Goal: Transaction & Acquisition: Purchase product/service

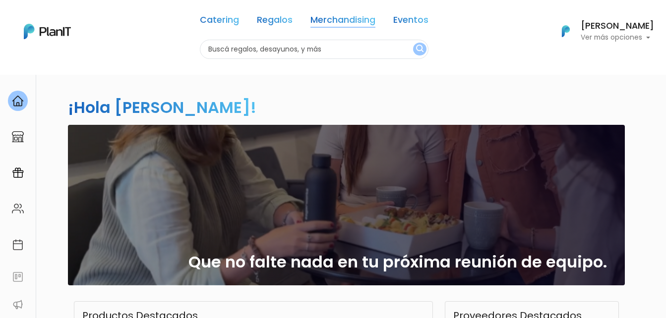
click at [335, 17] on link "Merchandising" at bounding box center [342, 22] width 65 height 12
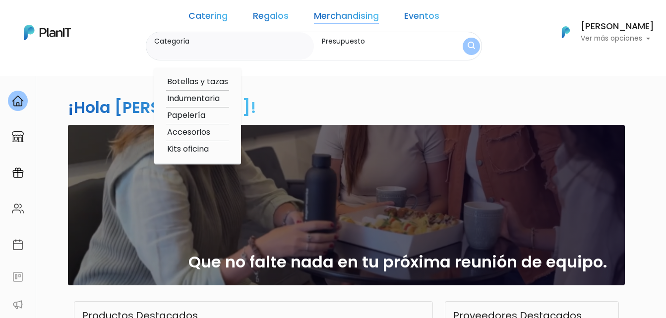
click at [224, 127] on option "Accesorios" at bounding box center [197, 132] width 63 height 12
type input "Accesorios"
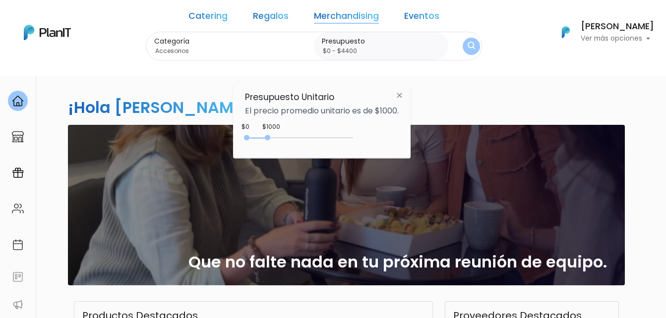
type input "$0 - $4500"
drag, startPoint x: 267, startPoint y: 137, endPoint x: 342, endPoint y: 136, distance: 75.4
click at [270, 138] on div at bounding box center [267, 137] width 5 height 5
click at [468, 51] on img "submit" at bounding box center [471, 46] width 7 height 9
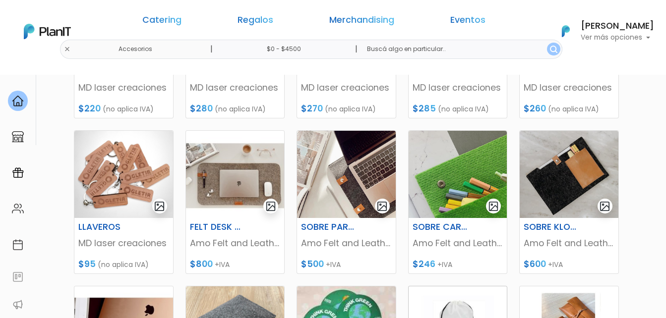
scroll to position [446, 0]
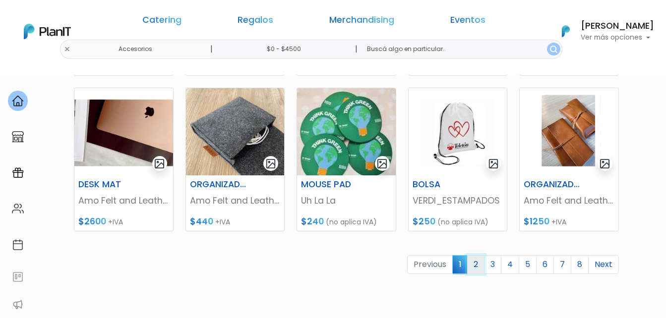
click at [473, 264] on link "2" at bounding box center [475, 264] width 17 height 19
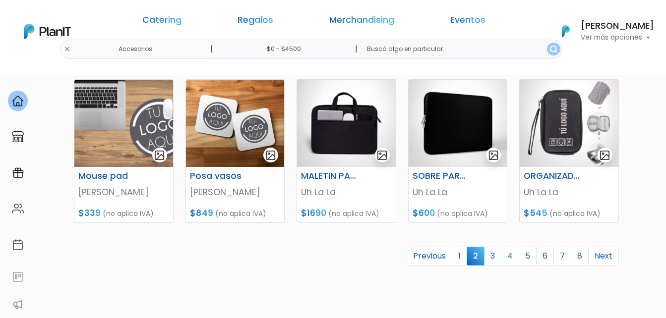
scroll to position [496, 0]
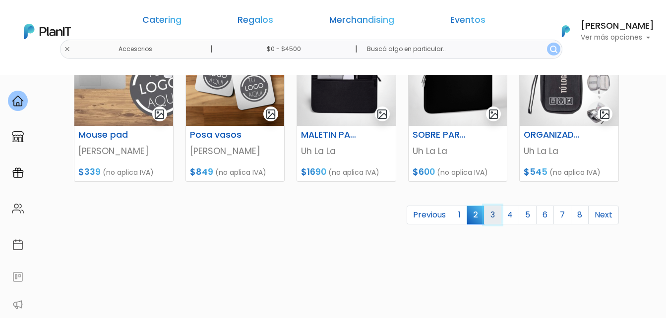
click at [497, 216] on link "3" at bounding box center [492, 215] width 17 height 19
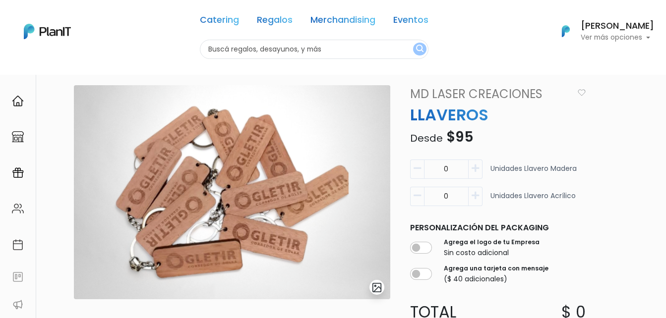
scroll to position [50, 0]
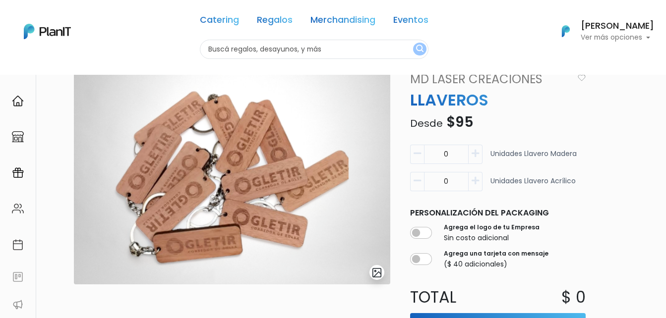
click at [378, 274] on img "submit" at bounding box center [376, 272] width 11 height 11
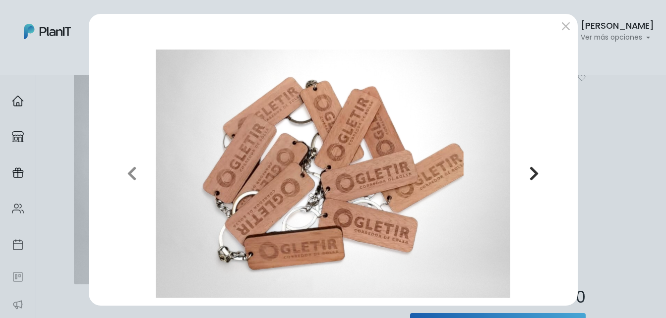
click at [529, 175] on icon "button" at bounding box center [534, 174] width 10 height 16
click at [560, 29] on button "submit" at bounding box center [566, 26] width 16 height 16
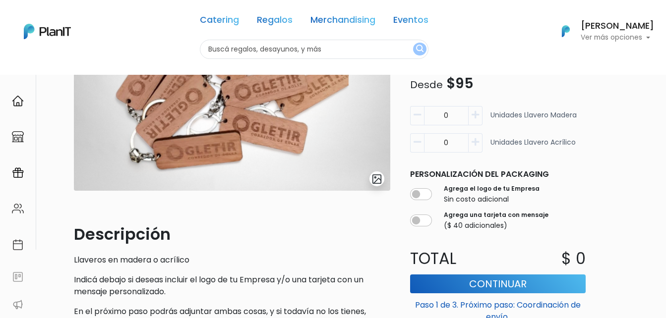
scroll to position [0, 0]
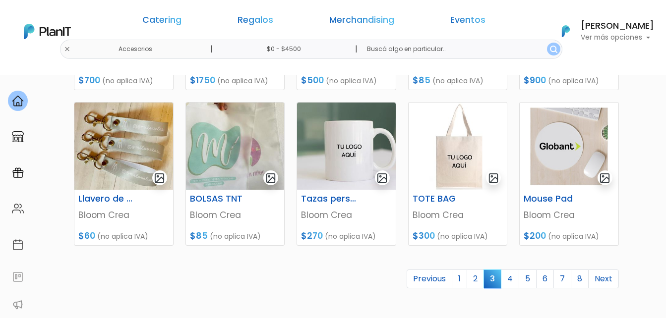
scroll to position [446, 0]
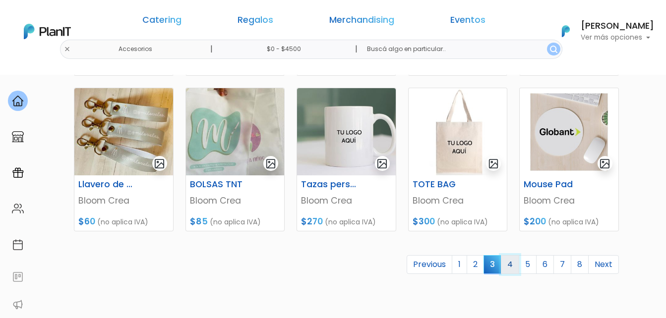
click at [513, 264] on link "4" at bounding box center [510, 264] width 18 height 19
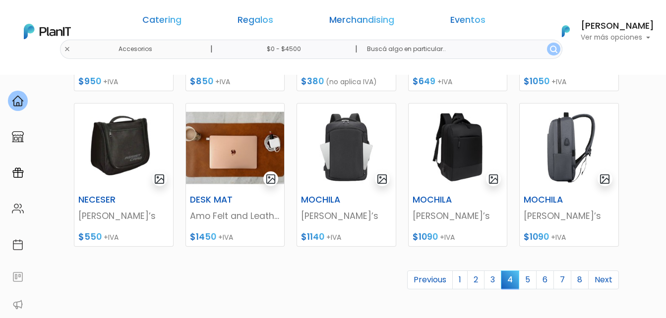
scroll to position [446, 0]
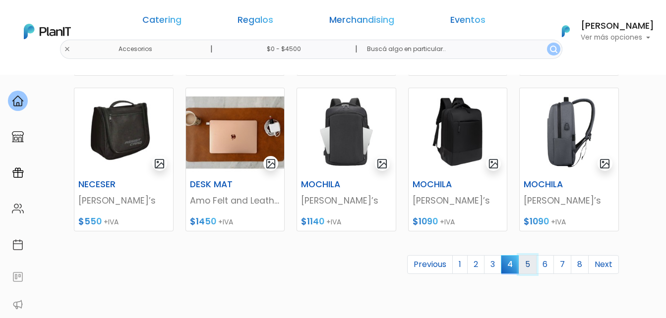
click at [530, 262] on link "5" at bounding box center [528, 264] width 18 height 19
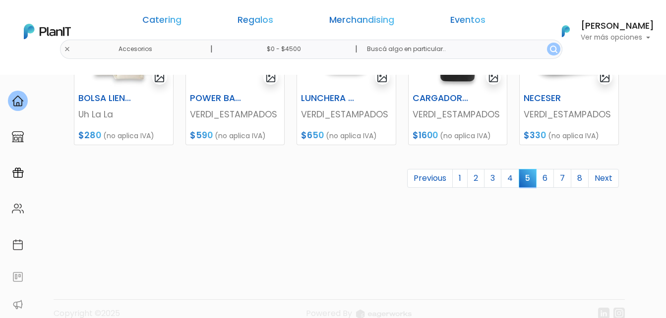
scroll to position [545, 0]
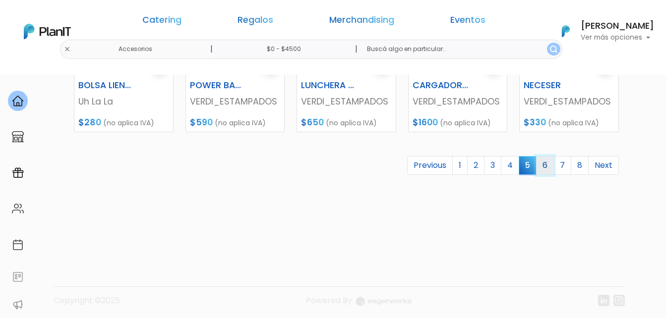
click at [546, 163] on link "6" at bounding box center [545, 165] width 18 height 19
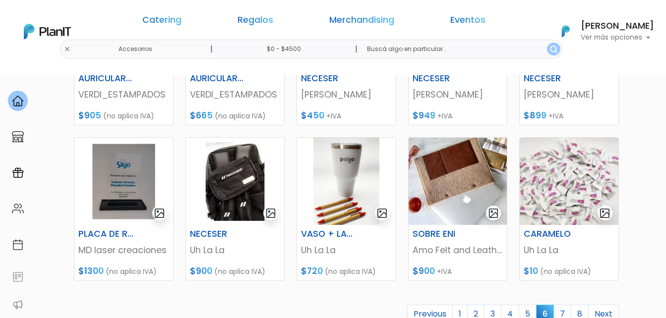
scroll to position [446, 0]
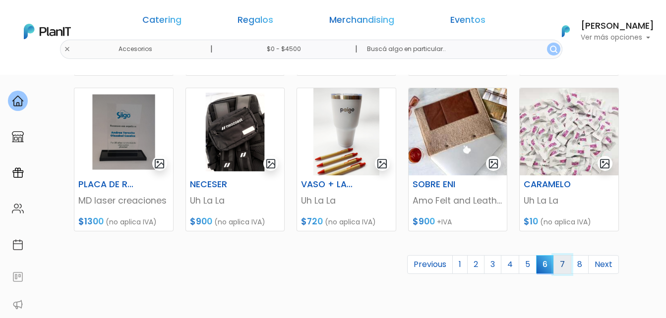
click at [561, 262] on link "7" at bounding box center [562, 264] width 18 height 19
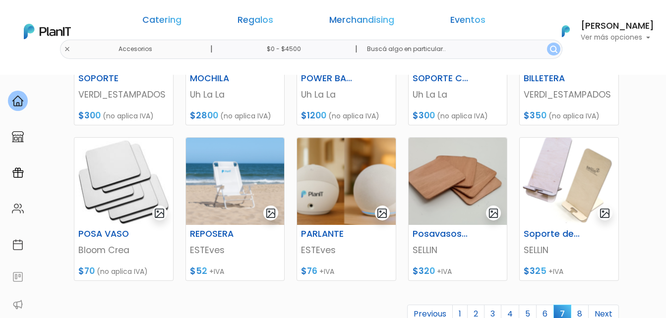
scroll to position [446, 0]
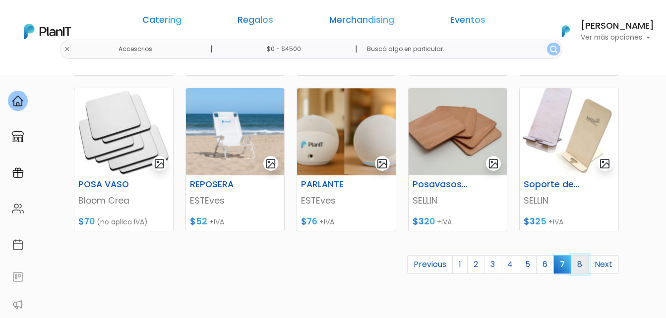
click at [578, 265] on link "8" at bounding box center [580, 264] width 18 height 19
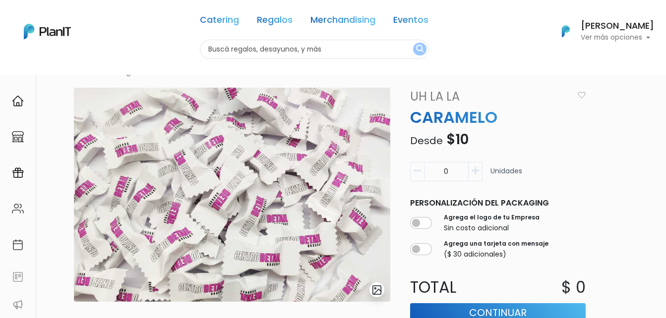
scroll to position [50, 0]
